Goal: Task Accomplishment & Management: Manage account settings

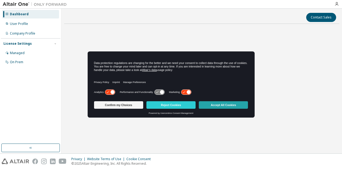
click at [217, 104] on button "Accept All Cookies" at bounding box center [223, 104] width 49 height 7
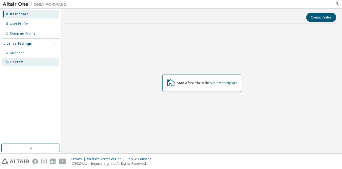
click at [22, 62] on div "On Prem" at bounding box center [16, 62] width 13 height 4
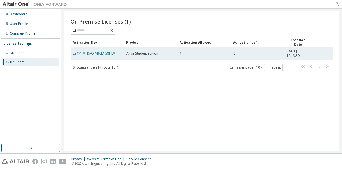
click at [101, 51] on link "LS4Y1-VTKAO-M6IID-58NLV" at bounding box center [94, 53] width 42 height 5
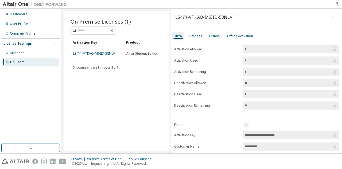
click at [281, 133] on input "**********" at bounding box center [288, 134] width 88 height 5
click at [329, 17] on button "button" at bounding box center [333, 17] width 9 height 9
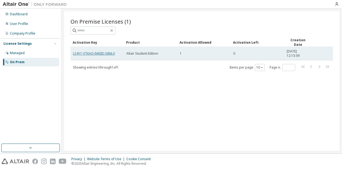
click at [102, 53] on link "LS4Y1-VTKAO-M6IID-58NLV" at bounding box center [94, 53] width 42 height 5
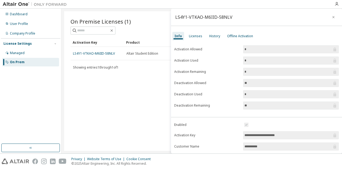
drag, startPoint x: 289, startPoint y: 135, endPoint x: 250, endPoint y: 132, distance: 38.9
click at [250, 132] on input "**********" at bounding box center [288, 134] width 88 height 5
click at [280, 134] on input "**********" at bounding box center [288, 134] width 88 height 5
drag, startPoint x: 286, startPoint y: 133, endPoint x: 241, endPoint y: 132, distance: 44.9
click at [241, 132] on form "**********" at bounding box center [256, 167] width 165 height 93
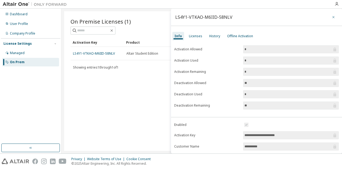
click at [333, 18] on button "button" at bounding box center [333, 17] width 9 height 9
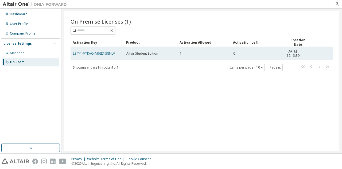
click at [103, 53] on link "LS4Y1-VTKAO-M6IID-58NLV" at bounding box center [94, 53] width 42 height 5
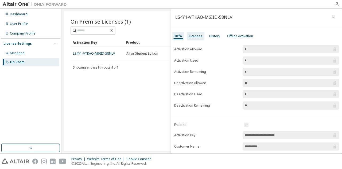
click at [193, 38] on div "Licenses" at bounding box center [195, 36] width 13 height 4
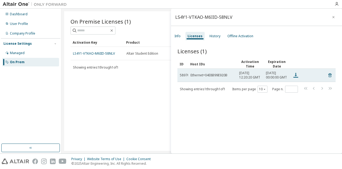
click at [296, 76] on icon at bounding box center [296, 75] width 6 height 6
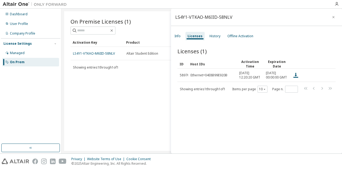
click at [139, 88] on div "On Premise Licenses (1) Clear Load Save Save As Field Operator Value Select fil…" at bounding box center [201, 80] width 275 height 139
click at [332, 19] on icon "button" at bounding box center [334, 17] width 4 height 4
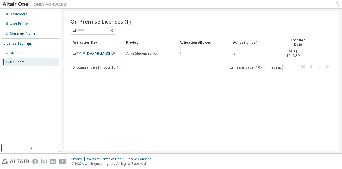
click at [335, 5] on div at bounding box center [336, 4] width 11 height 4
click at [337, 3] on icon "button" at bounding box center [337, 4] width 4 height 4
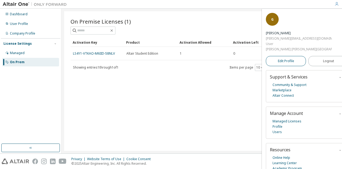
click at [289, 59] on span "Edit Profile" at bounding box center [286, 61] width 16 height 4
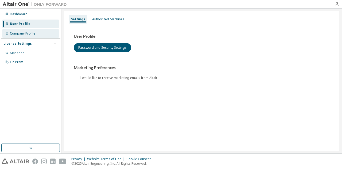
click at [26, 32] on div "Company Profile" at bounding box center [22, 33] width 25 height 4
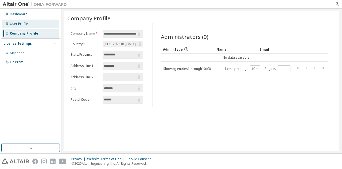
click at [24, 24] on div "User Profile" at bounding box center [19, 24] width 18 height 4
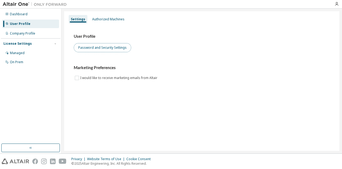
click at [107, 45] on button "Password and Security Settings" at bounding box center [102, 47] width 57 height 9
